Goal: Check status: Check status

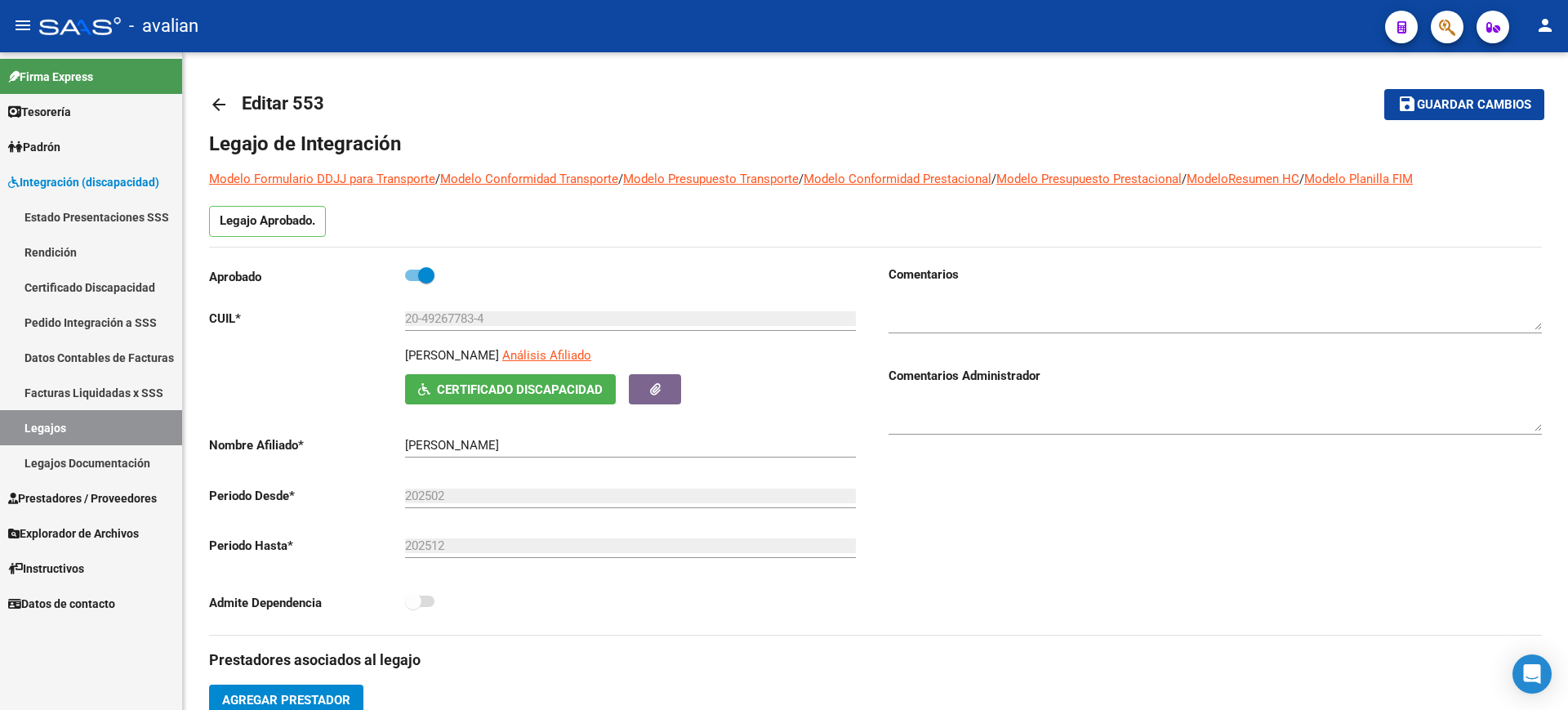
click at [66, 248] on link "Rendición" at bounding box center [91, 252] width 183 height 36
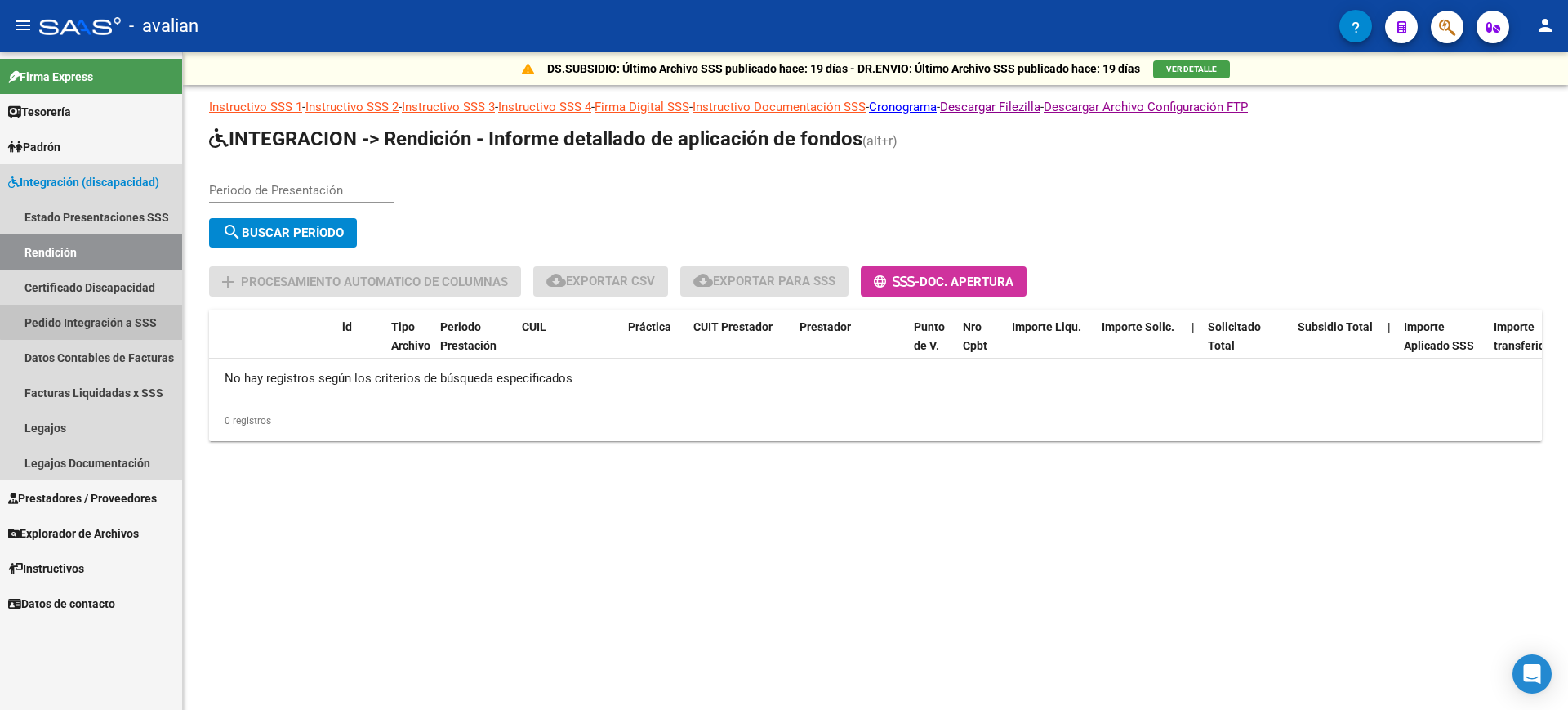
click at [95, 318] on link "Pedido Integración a SSS" at bounding box center [91, 322] width 183 height 36
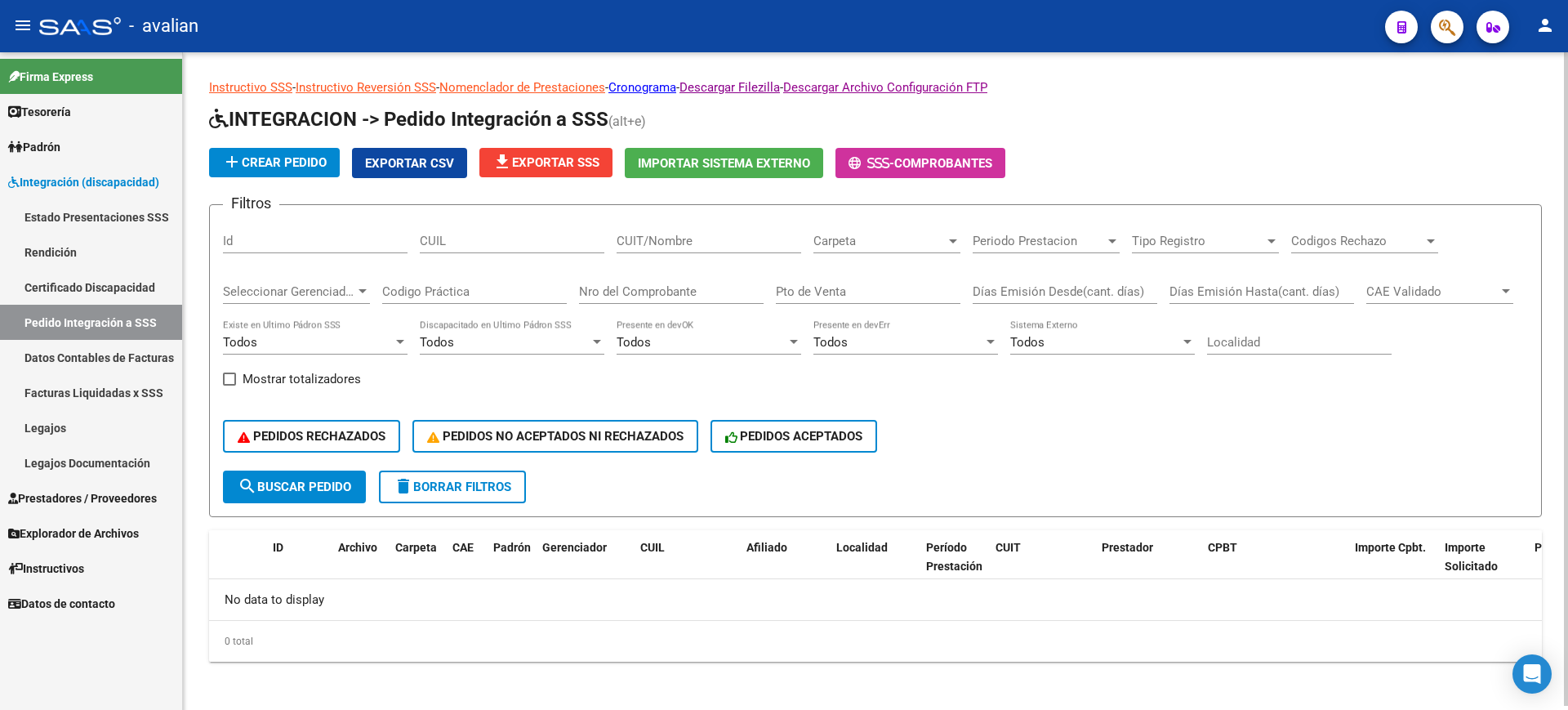
click at [954, 240] on div at bounding box center [953, 241] width 8 height 4
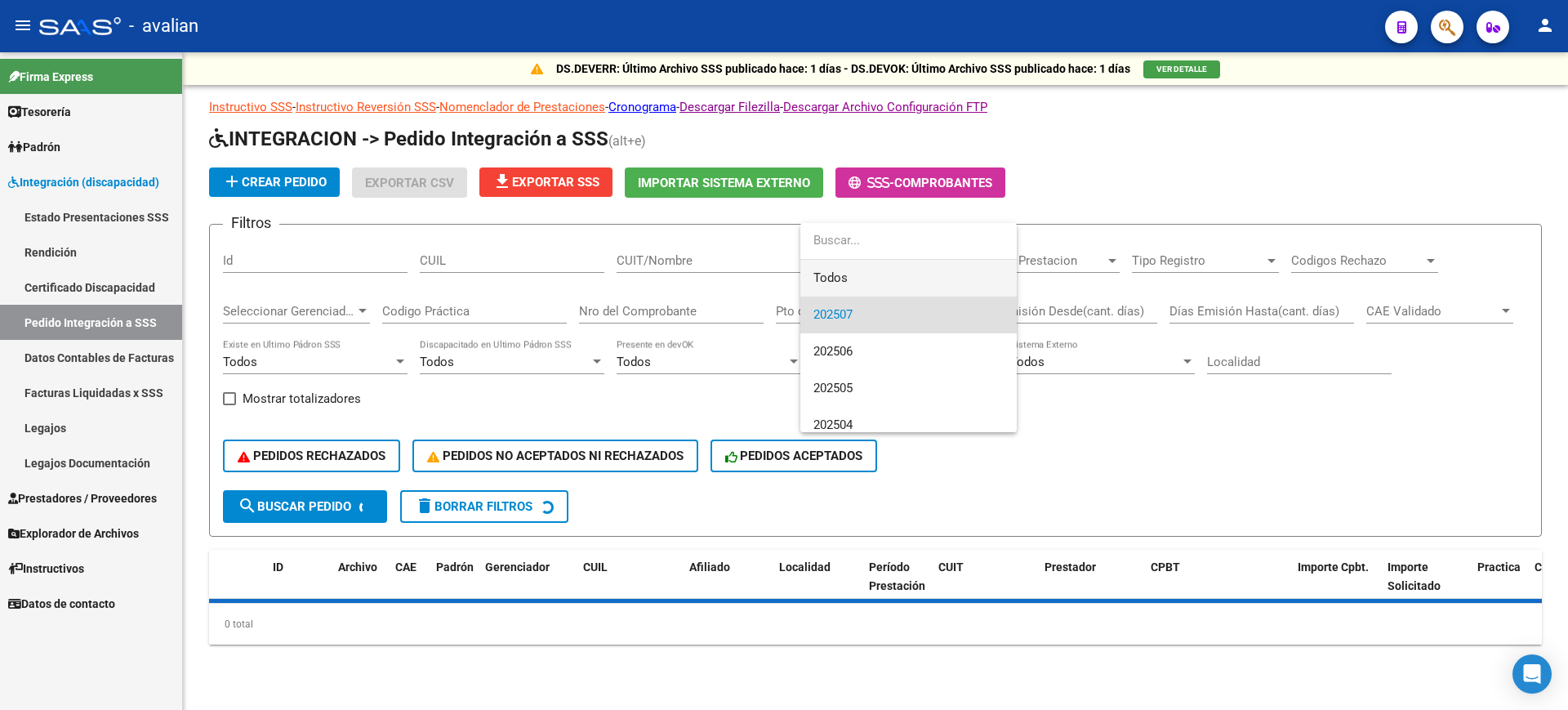
click at [846, 275] on span "Todos" at bounding box center [909, 278] width 190 height 37
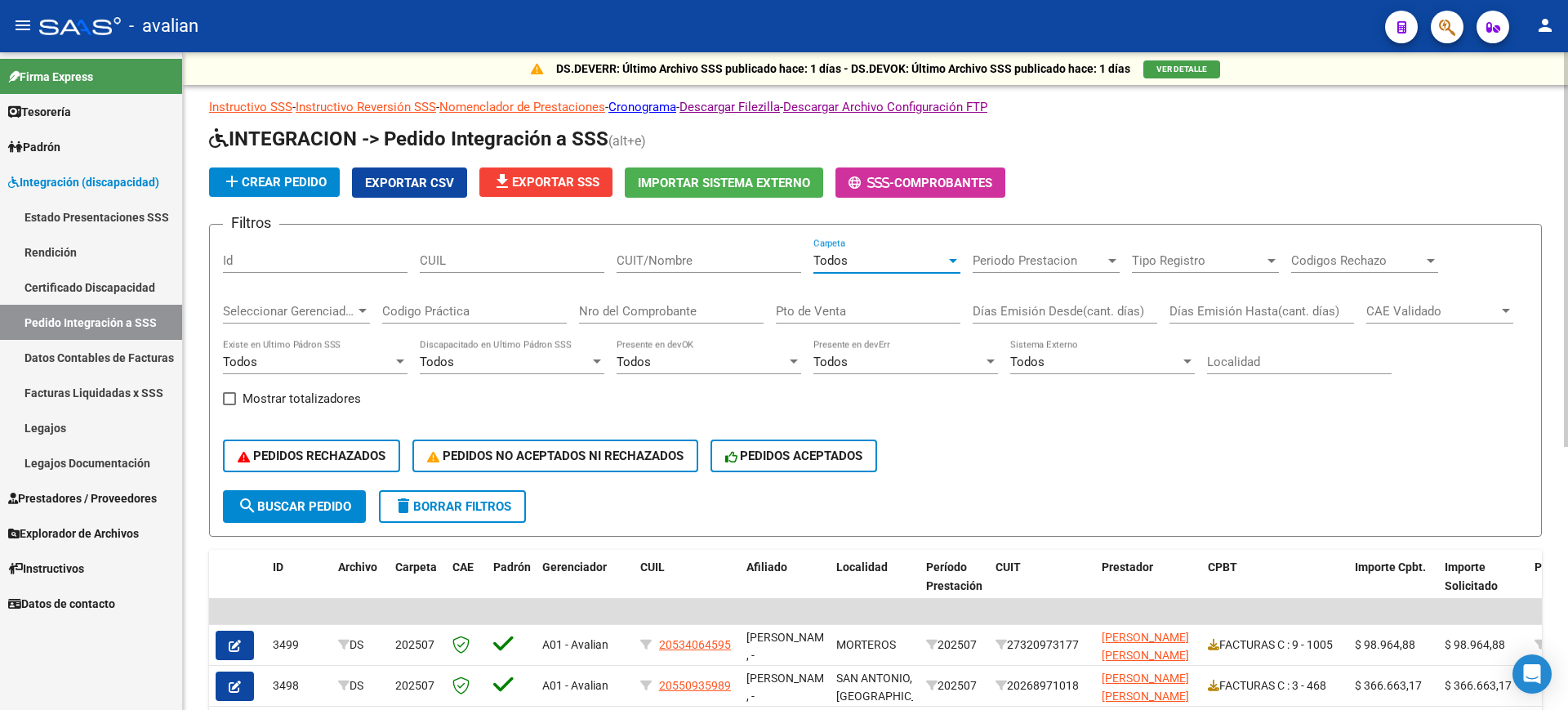
click at [669, 261] on input "CUIT/Nombre" at bounding box center [709, 259] width 184 height 14
paste input "20124043558"
type input "20124043558"
click at [302, 502] on span "search Buscar Pedido" at bounding box center [294, 505] width 113 height 14
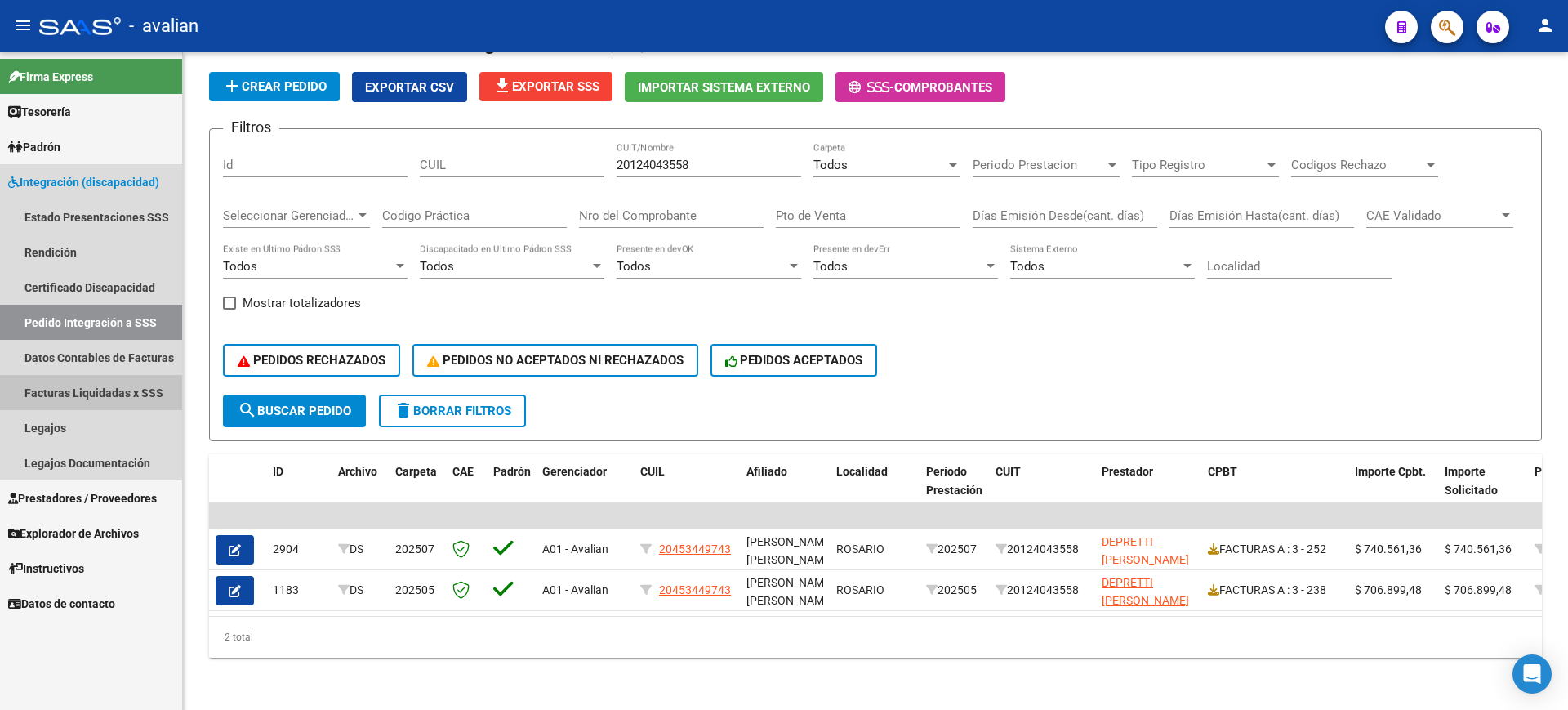
click at [42, 394] on link "Facturas Liquidadas x SSS" at bounding box center [91, 392] width 183 height 36
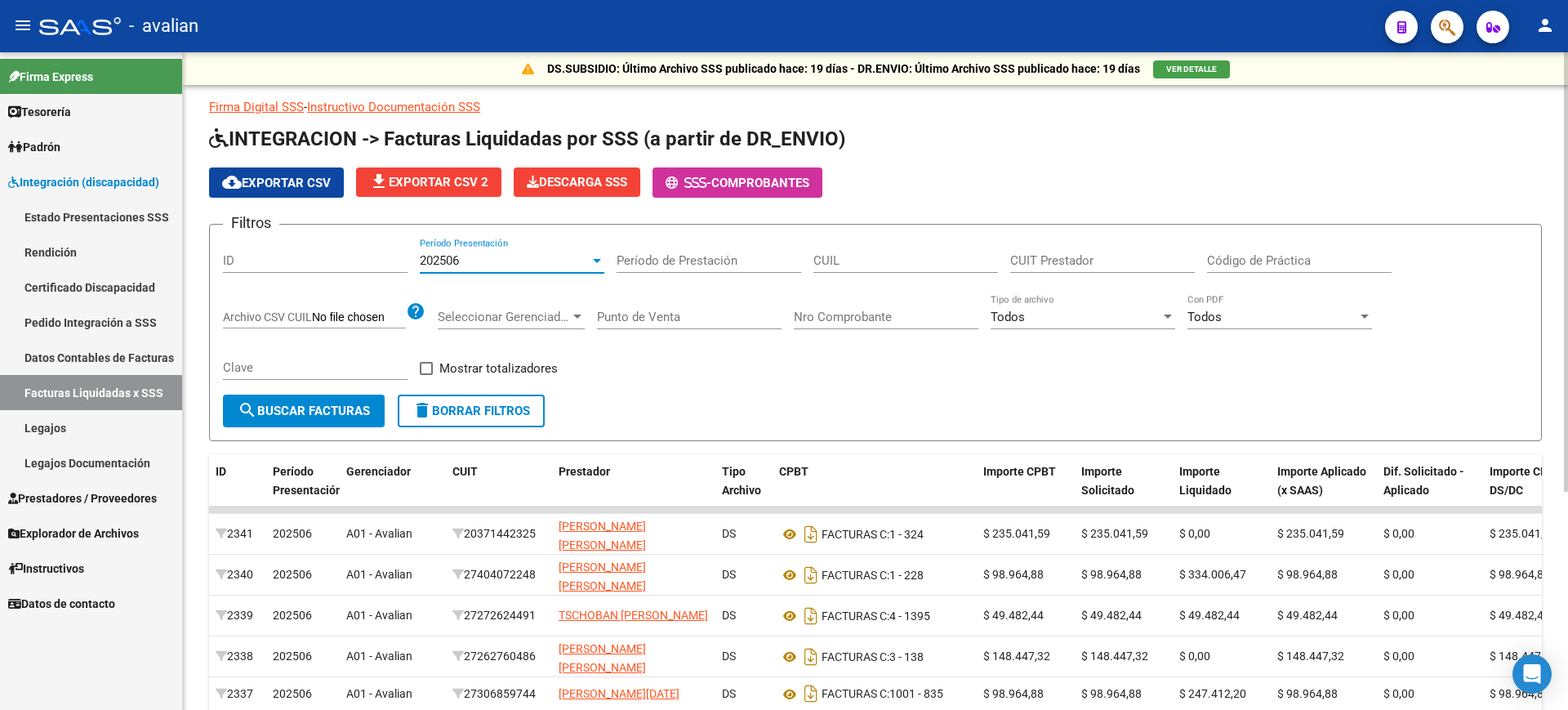
click at [586, 258] on div "202506" at bounding box center [504, 259] width 170 height 14
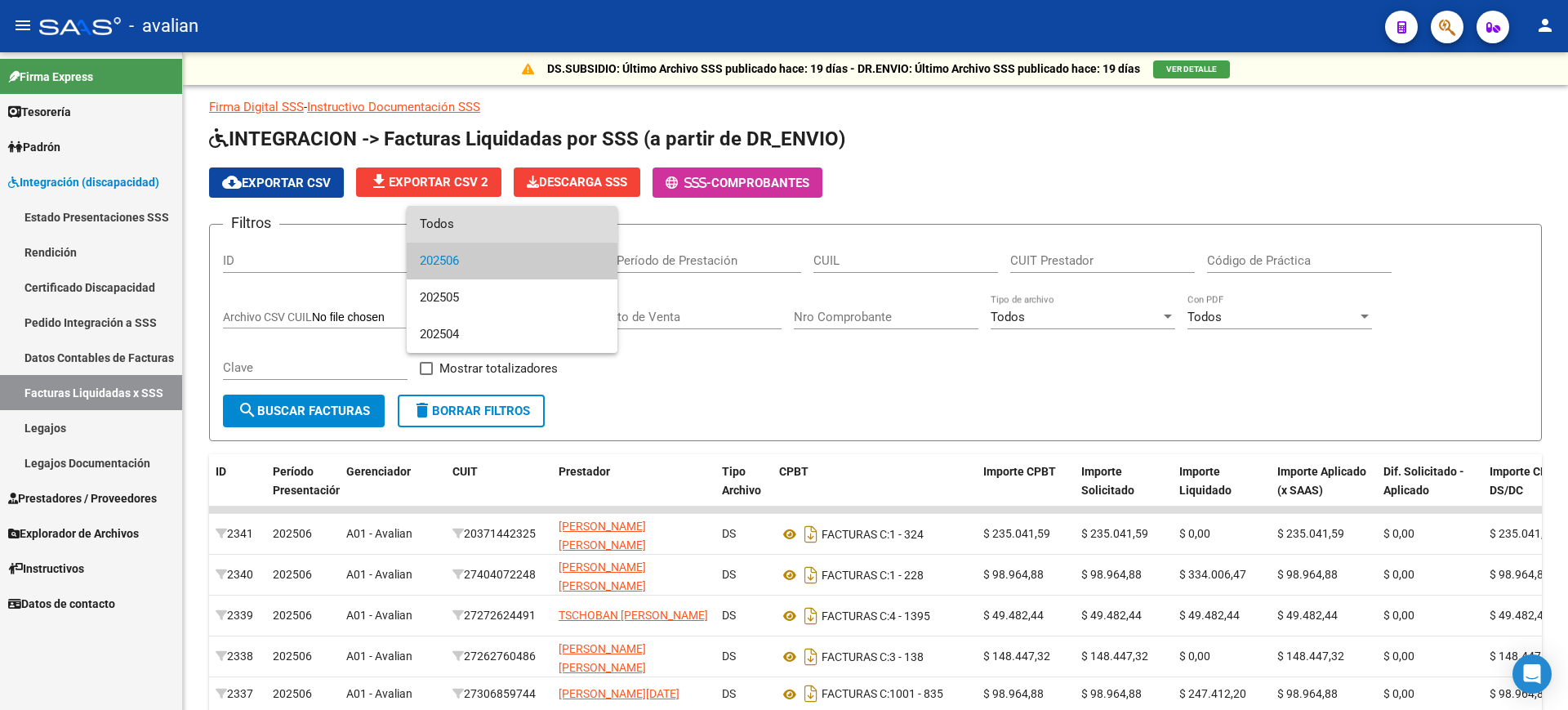
click at [451, 224] on span "Todos" at bounding box center [512, 224] width 184 height 37
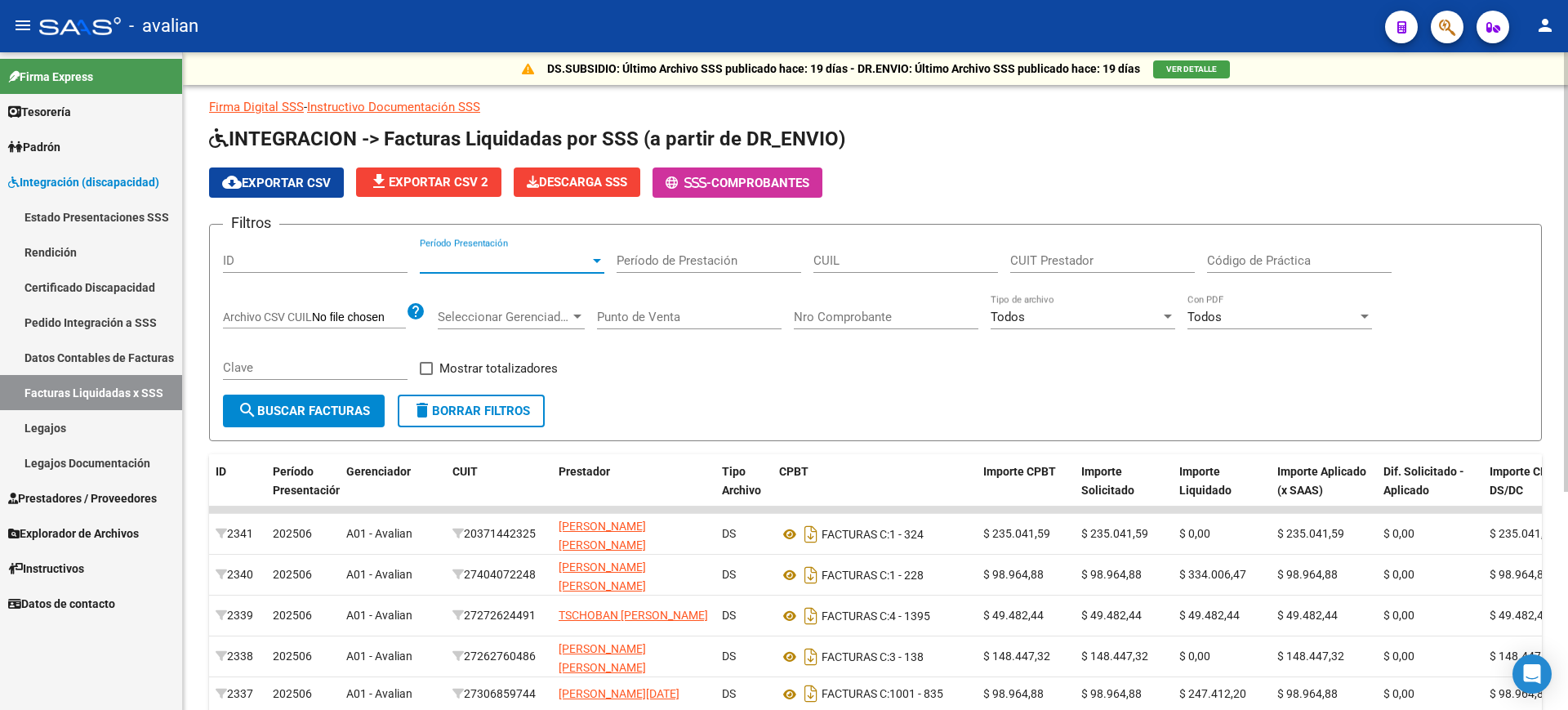
click at [1066, 256] on input "CUIT Prestador" at bounding box center [1102, 259] width 184 height 14
paste input "20-12404355-8"
type input "20-12404355-8"
click at [326, 399] on button "search Buscar Facturas" at bounding box center [304, 411] width 161 height 33
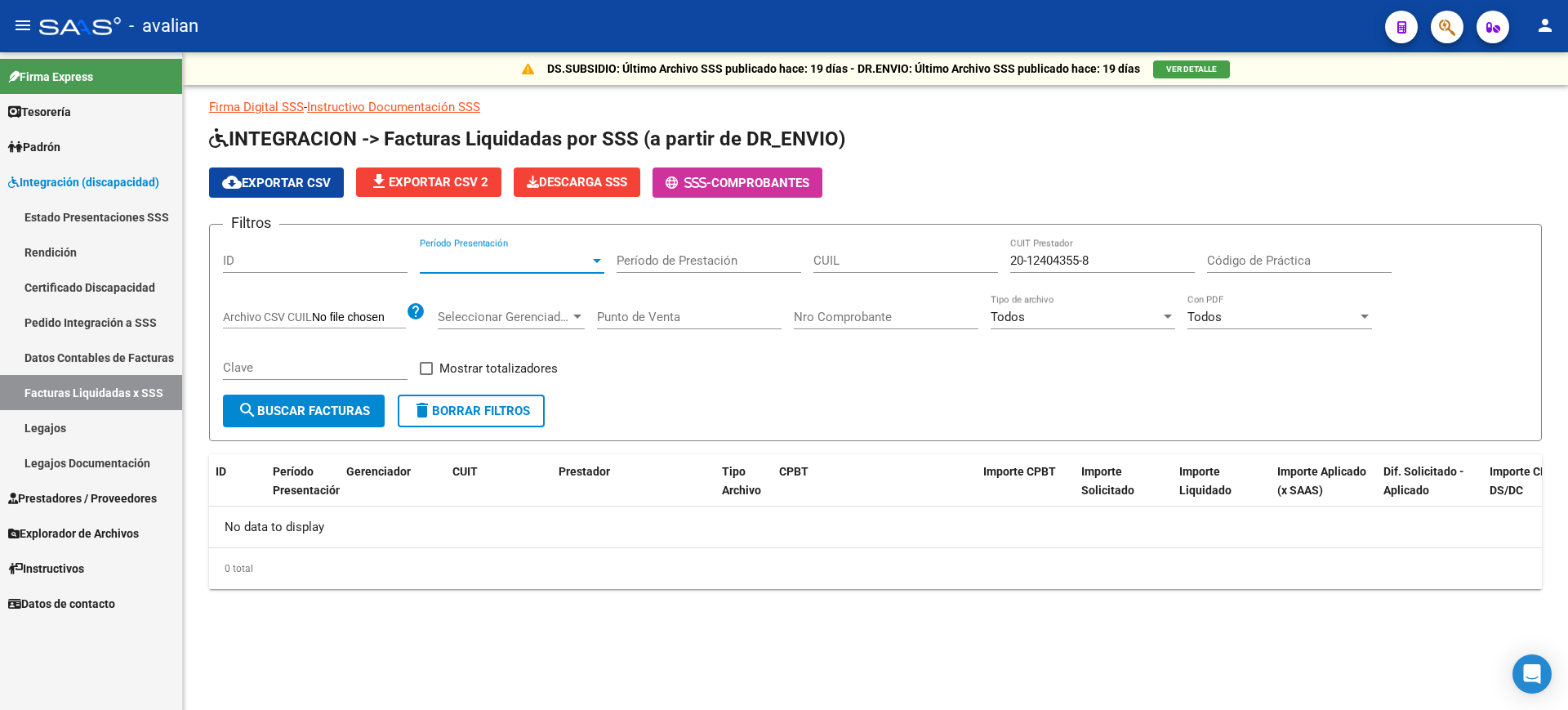
click at [585, 262] on span "Período Presentación" at bounding box center [504, 259] width 170 height 14
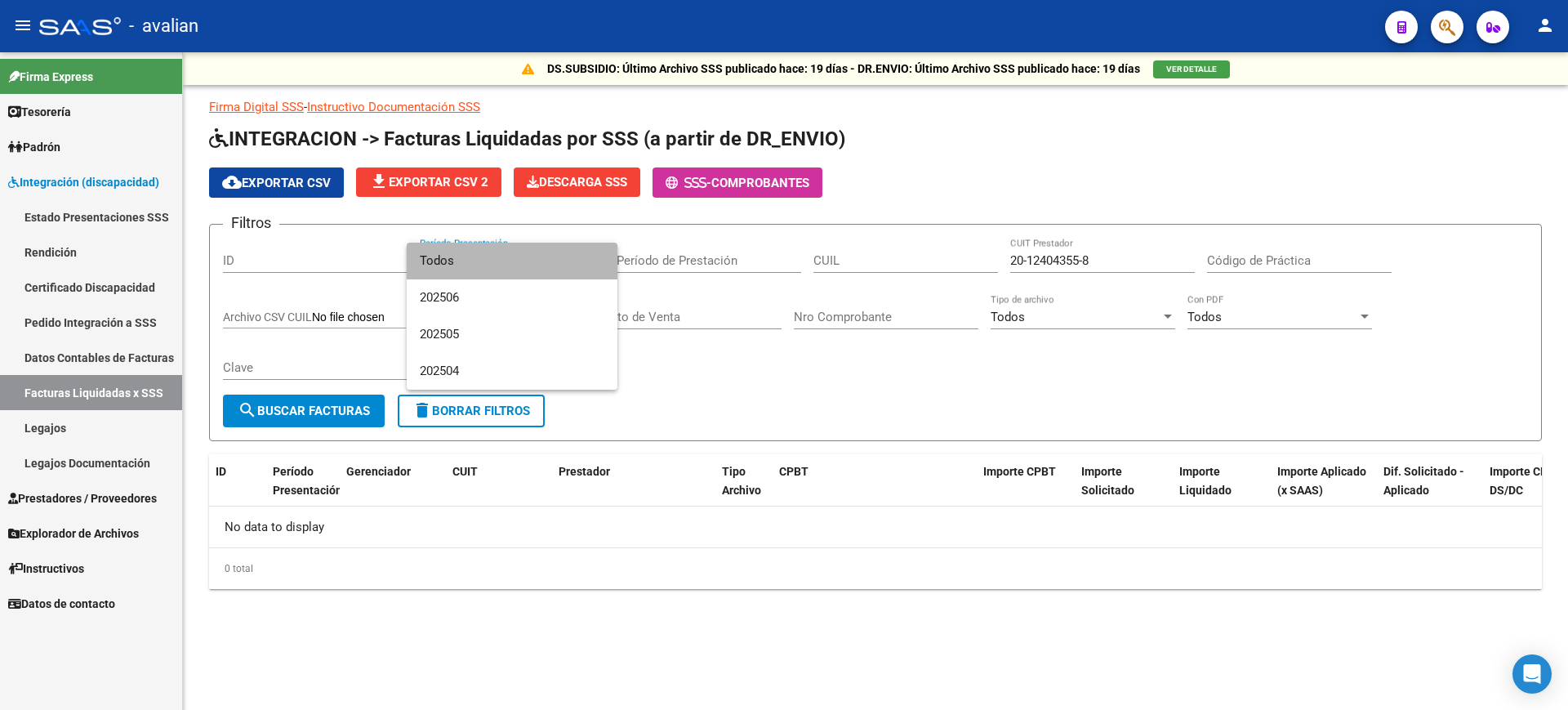
click at [585, 262] on span "Todos" at bounding box center [512, 260] width 184 height 37
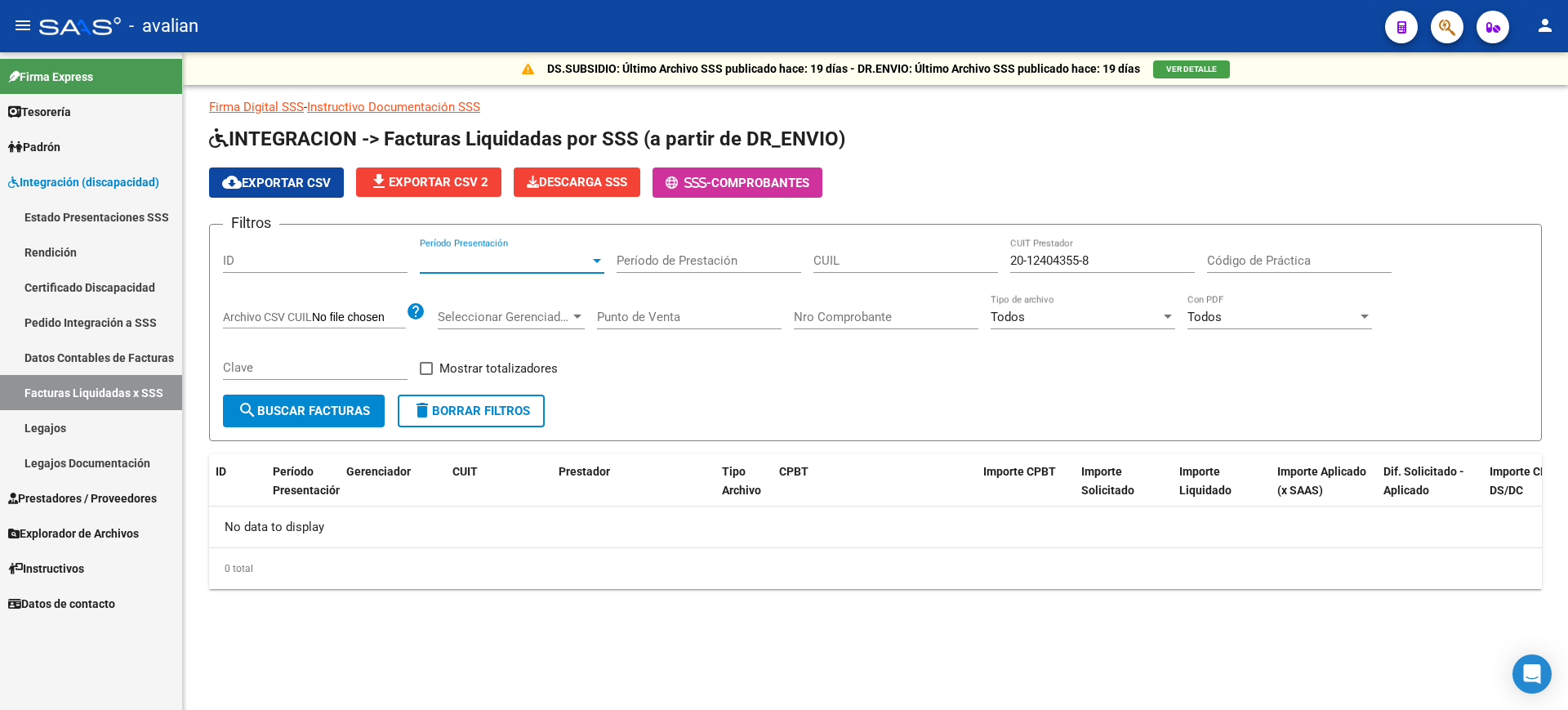
click at [810, 390] on div "Filtros ID Período Presentación Período Presentación Período de Prestación CUIL…" at bounding box center [875, 315] width 1305 height 157
click at [1386, 144] on h1 "INTEGRACION -> Facturas Liquidadas por SSS (a partir de DR_ENVIO)" at bounding box center [875, 140] width 1333 height 29
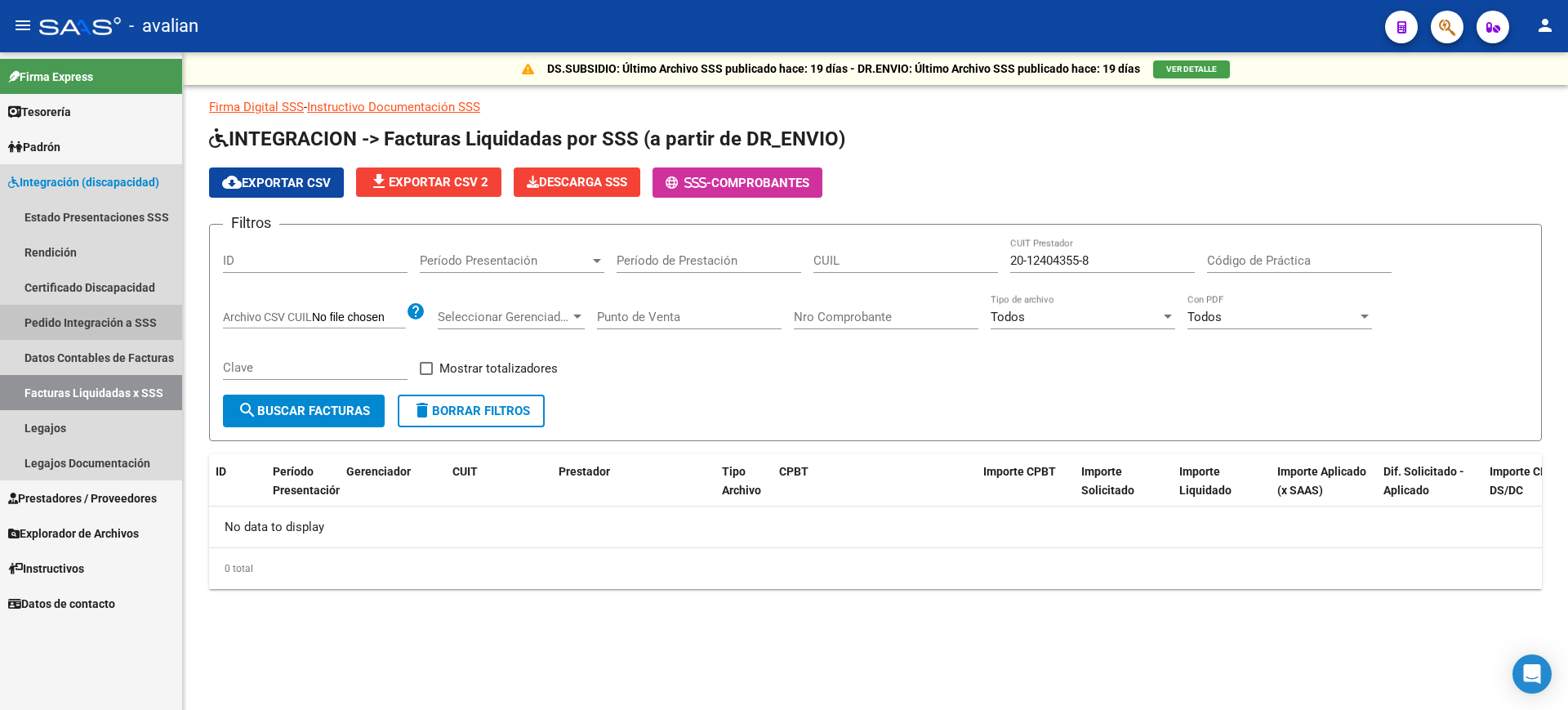
click at [80, 322] on link "Pedido Integración a SSS" at bounding box center [91, 322] width 183 height 36
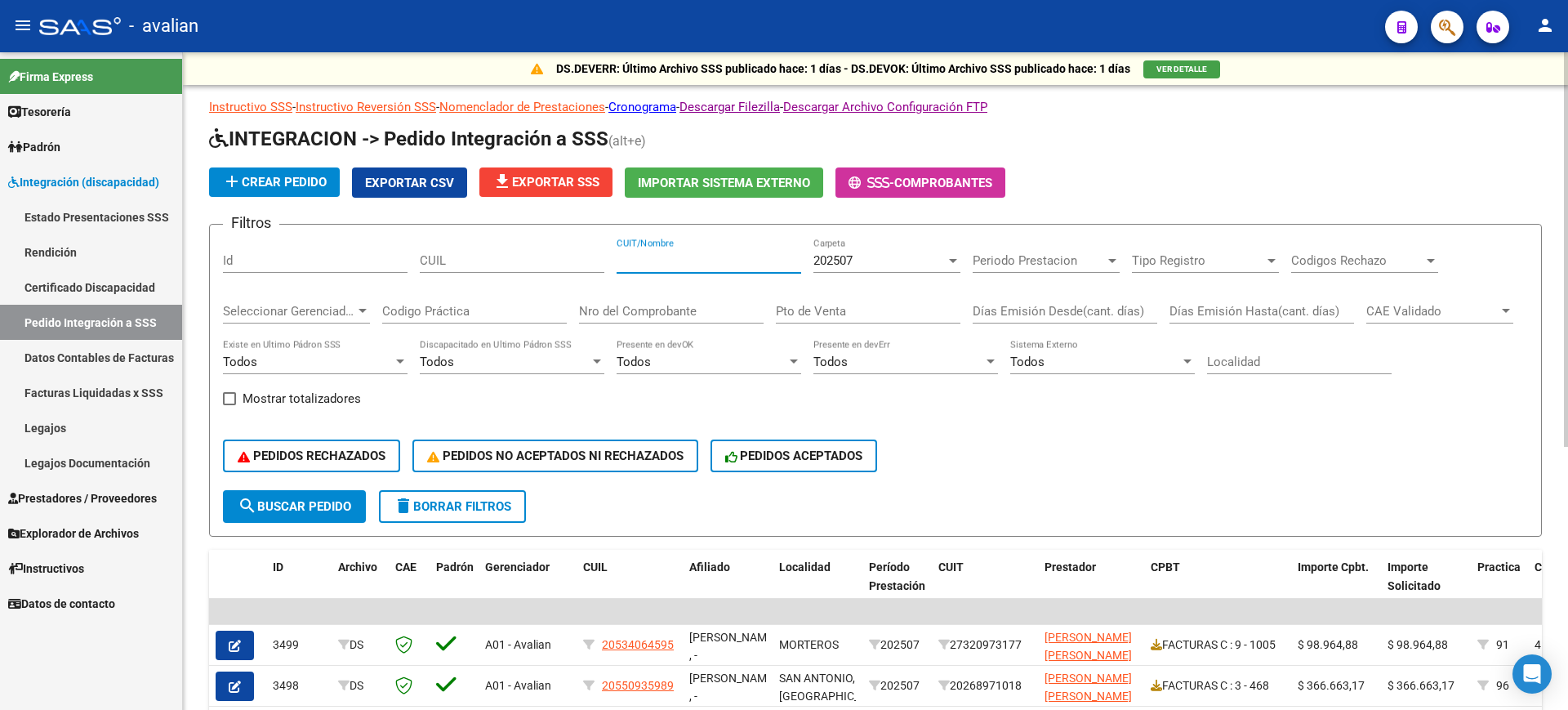
click at [708, 264] on input "CUIT/Nombre" at bounding box center [709, 259] width 184 height 14
paste input "20124043558"
type input "20124043558"
click at [295, 500] on span "search Buscar Pedido" at bounding box center [294, 505] width 113 height 14
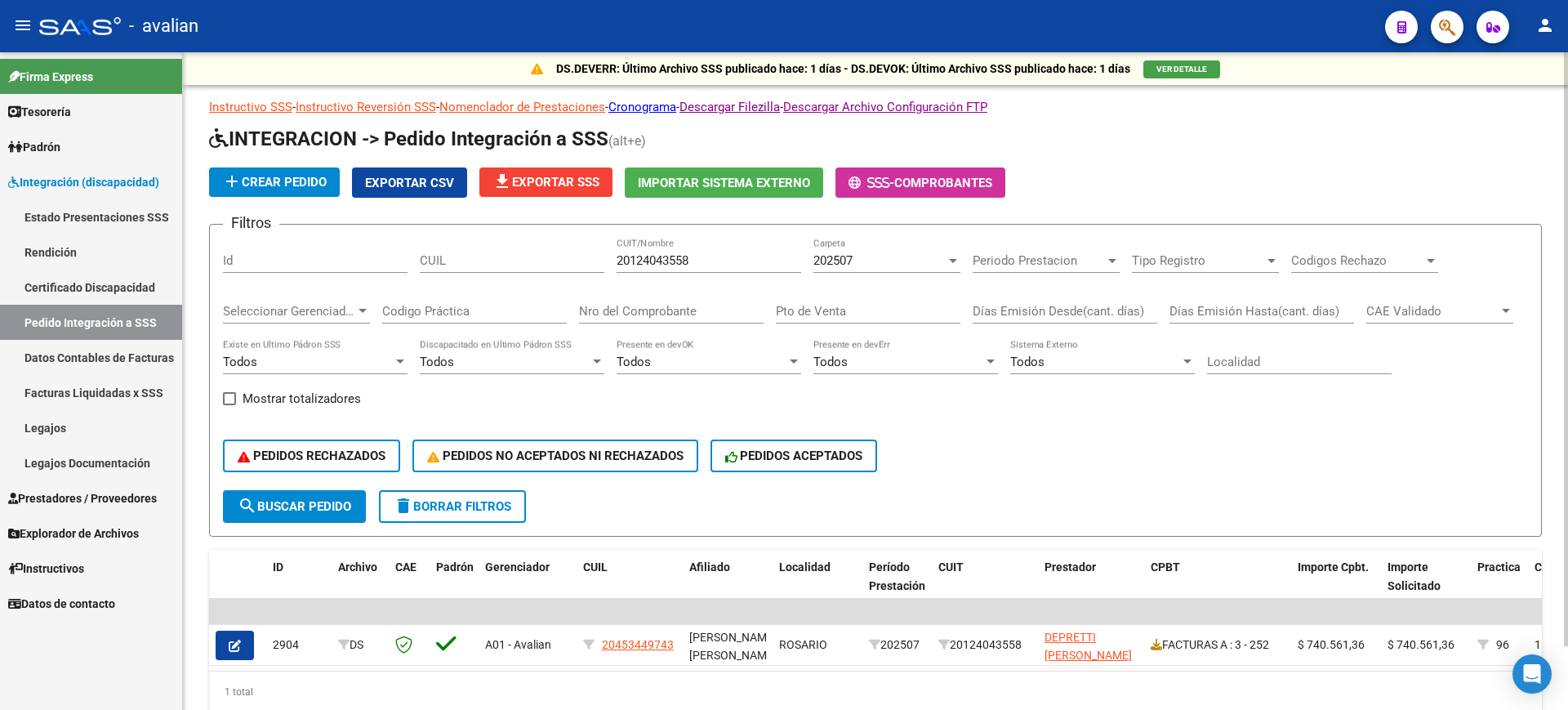
click at [950, 260] on div at bounding box center [953, 260] width 8 height 4
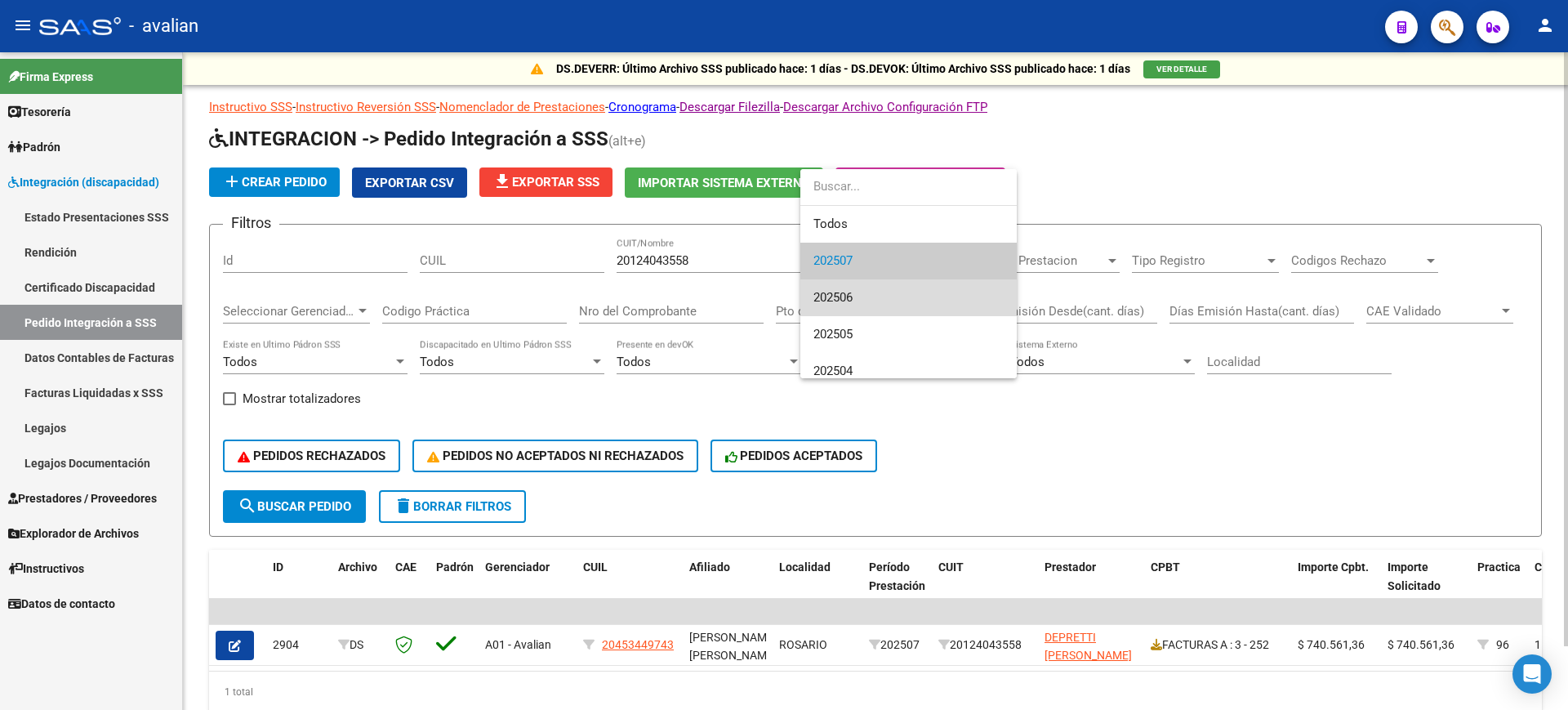
drag, startPoint x: 859, startPoint y: 294, endPoint x: 870, endPoint y: 319, distance: 27.3
click at [858, 294] on span "202506" at bounding box center [909, 298] width 190 height 37
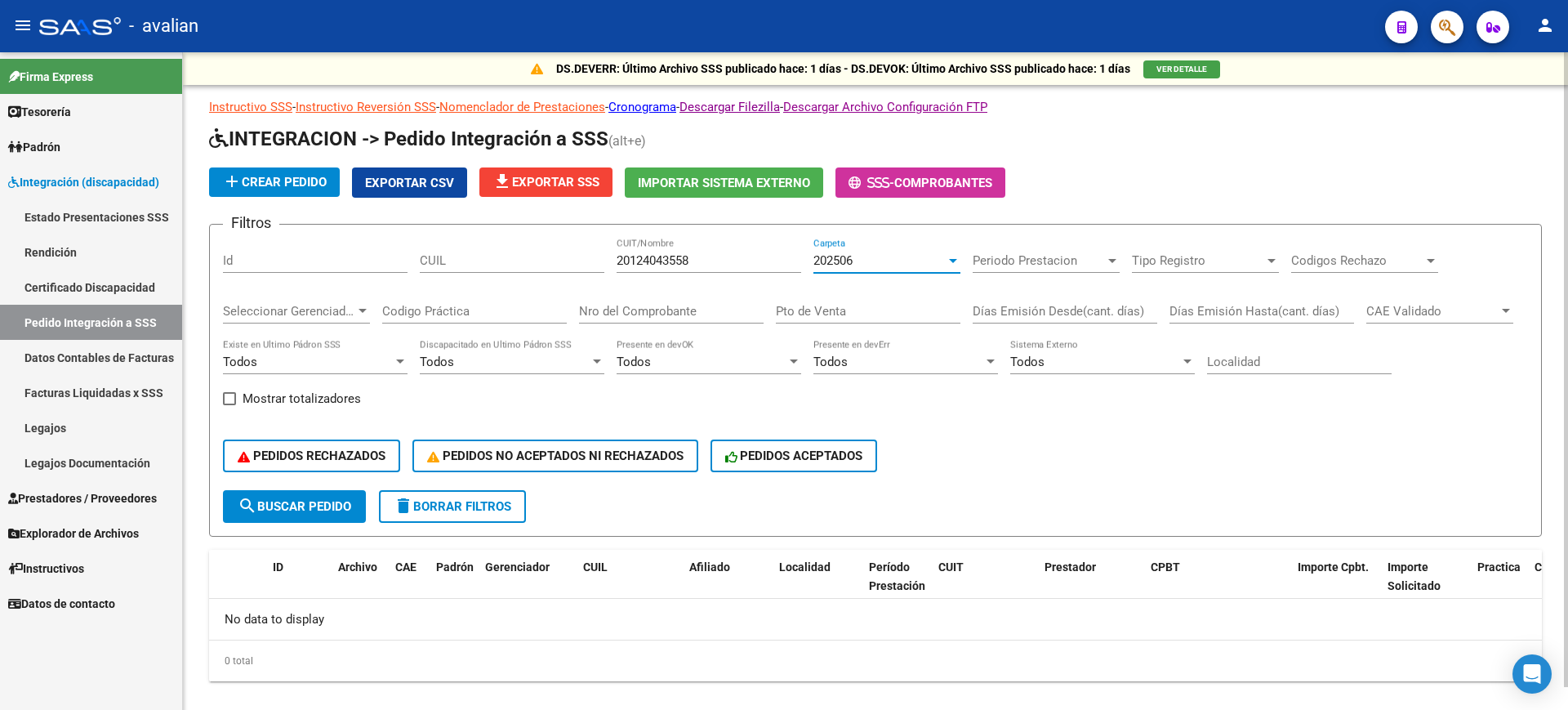
click at [316, 511] on span "search Buscar Pedido" at bounding box center [294, 505] width 113 height 14
click at [950, 260] on div at bounding box center [953, 260] width 8 height 4
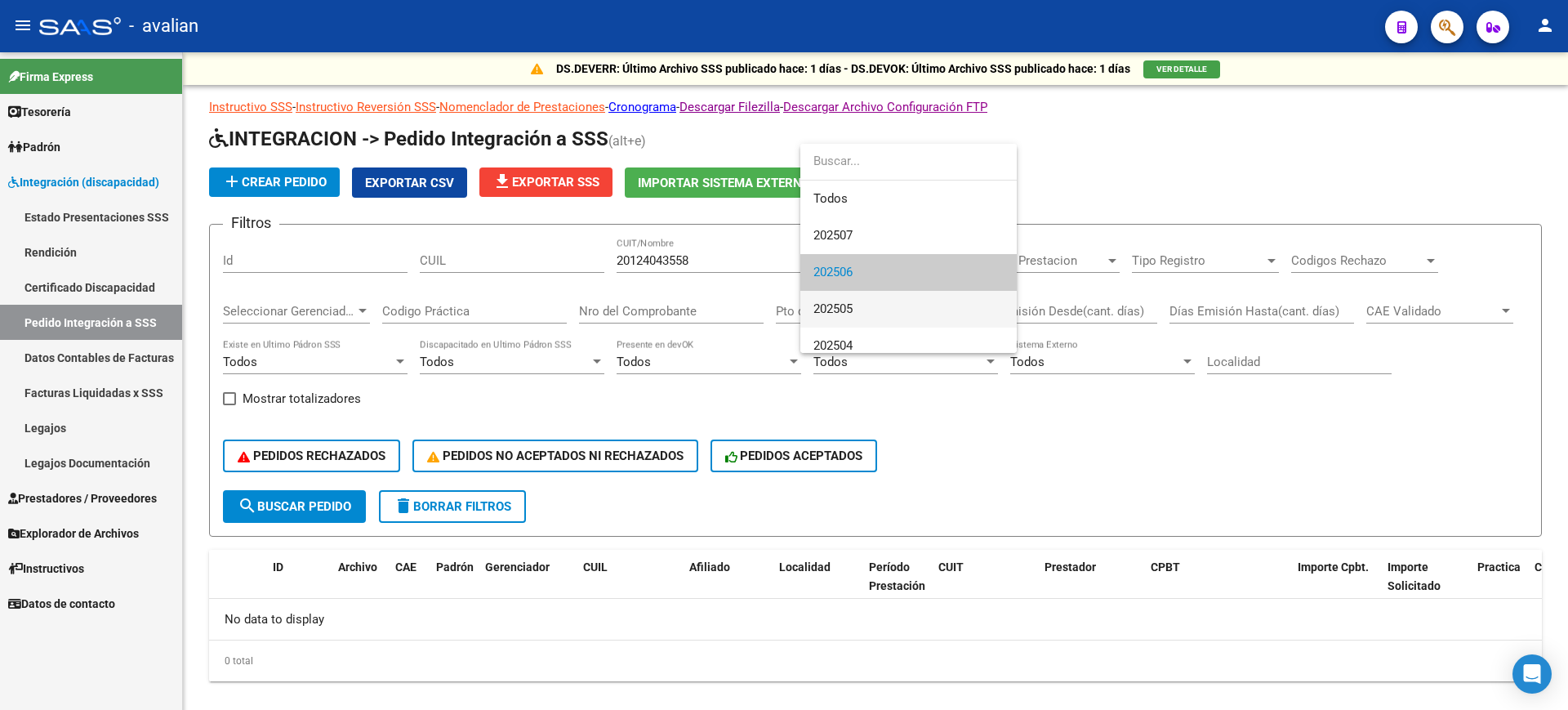
scroll to position [12, 0]
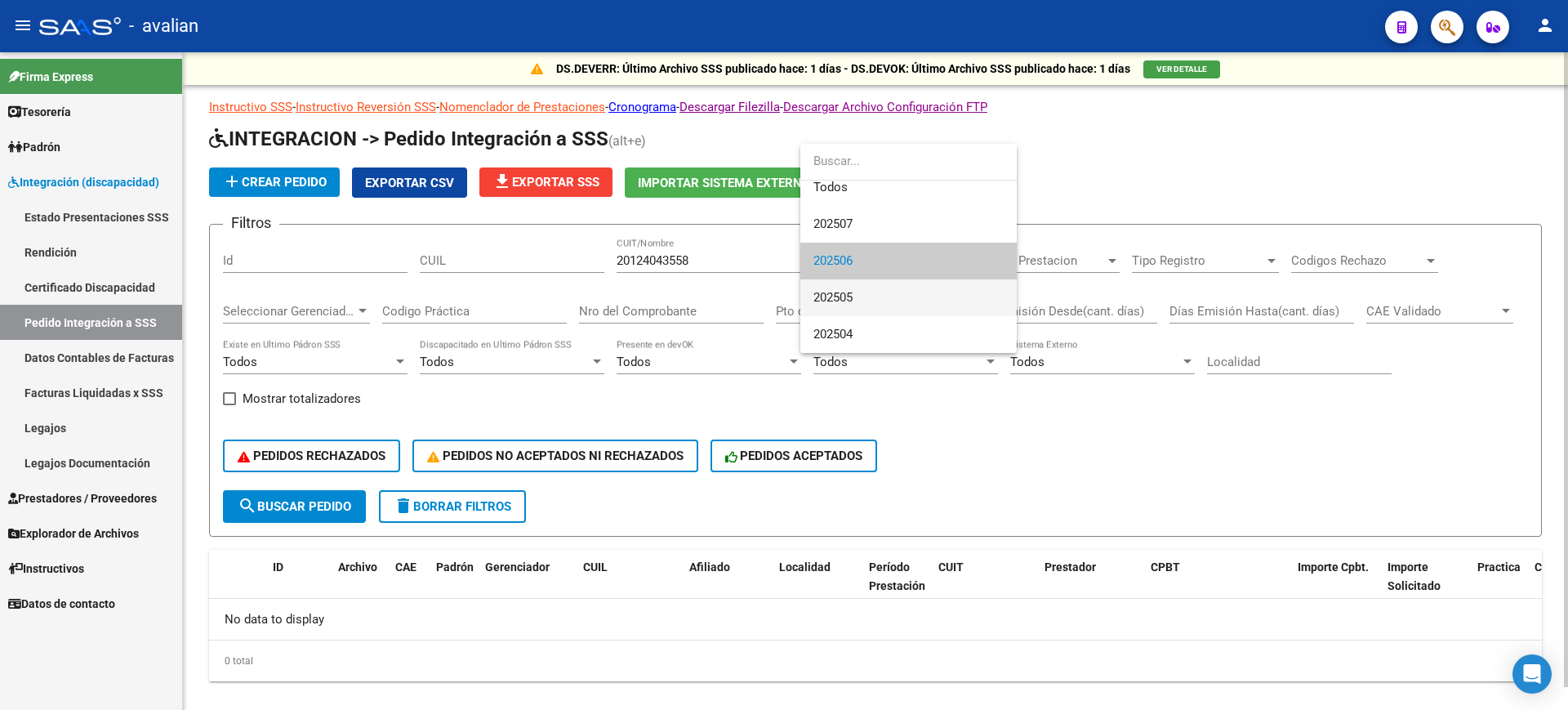
click at [870, 298] on span "202505" at bounding box center [909, 298] width 190 height 37
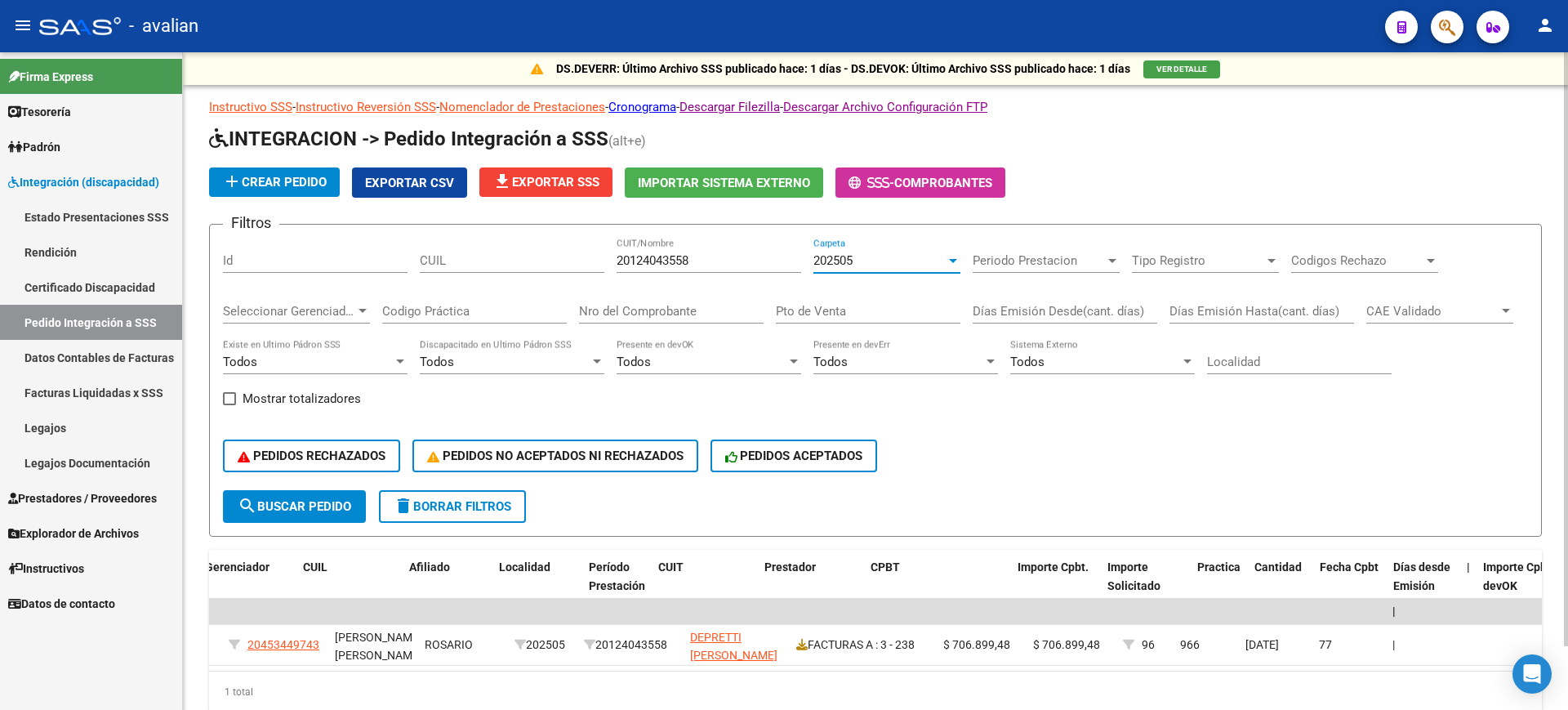
scroll to position [0, 0]
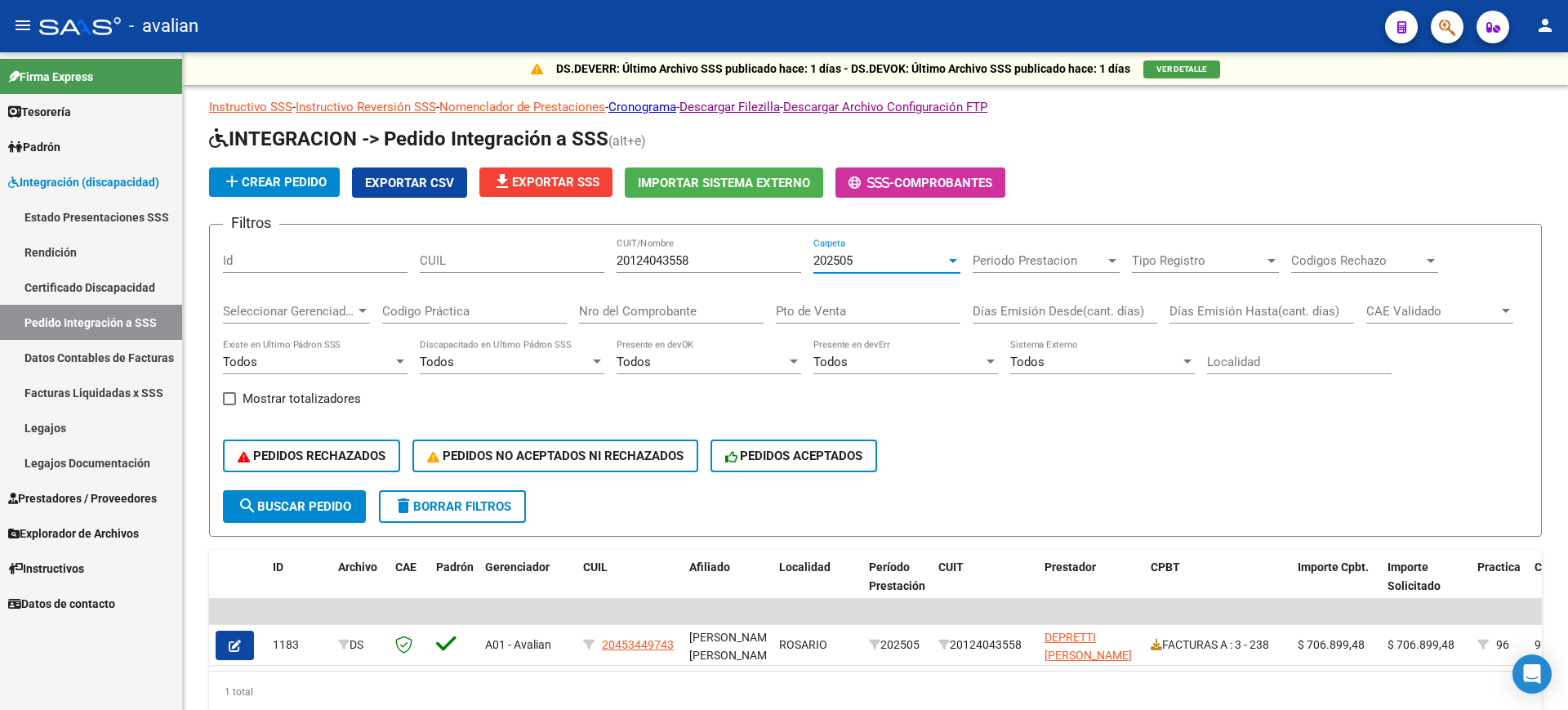
click at [60, 253] on link "Rendición" at bounding box center [91, 252] width 183 height 36
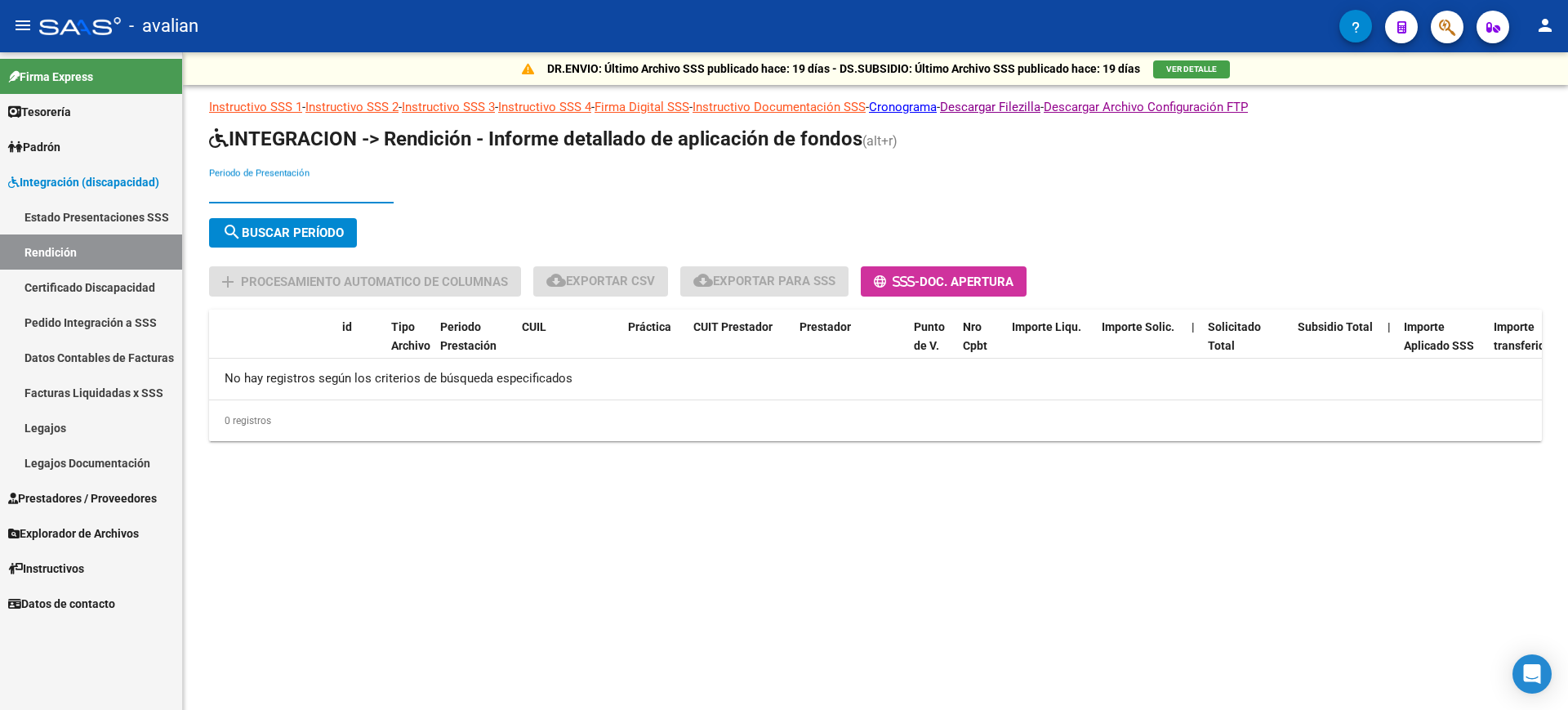
click at [310, 183] on input "Periodo de Presentación" at bounding box center [302, 189] width 184 height 14
type input "202505"
click at [307, 233] on span "search Buscar Período" at bounding box center [282, 233] width 122 height 14
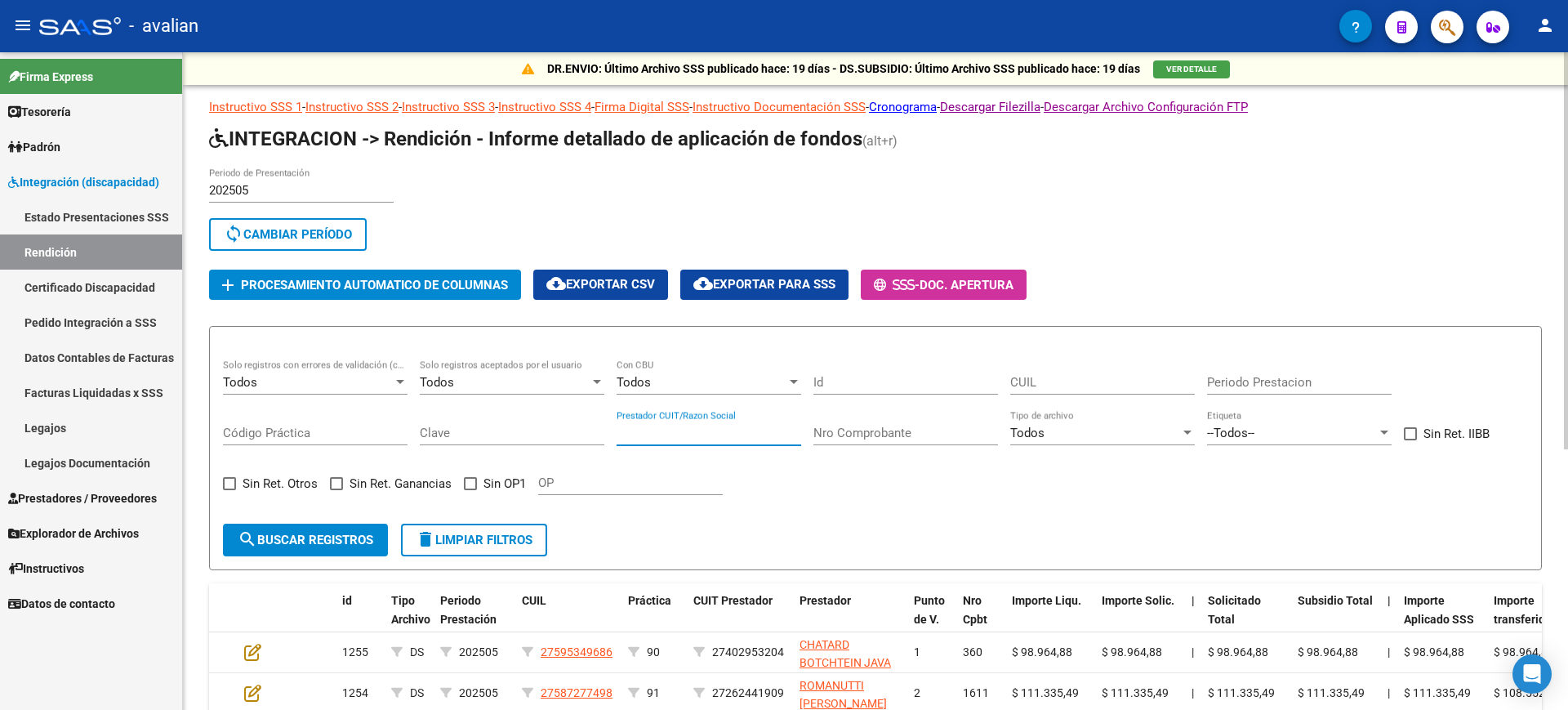
click at [663, 428] on input "Prestador CUIT/Razon Social" at bounding box center [709, 432] width 184 height 14
paste input "20124043558"
type input "20124043558"
click at [333, 528] on button "search Buscar registros" at bounding box center [306, 540] width 165 height 33
